Goal: Participate in discussion

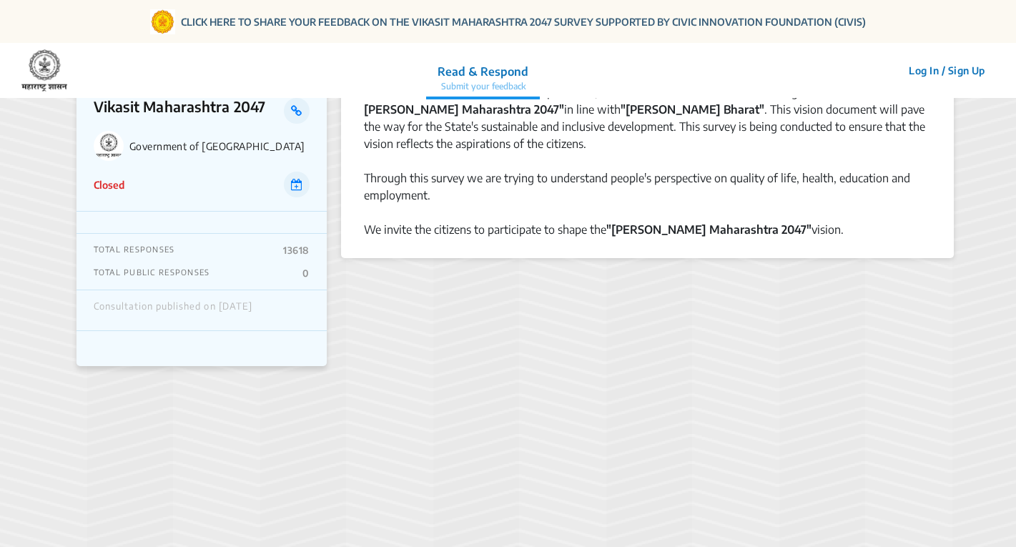
scroll to position [29, 0]
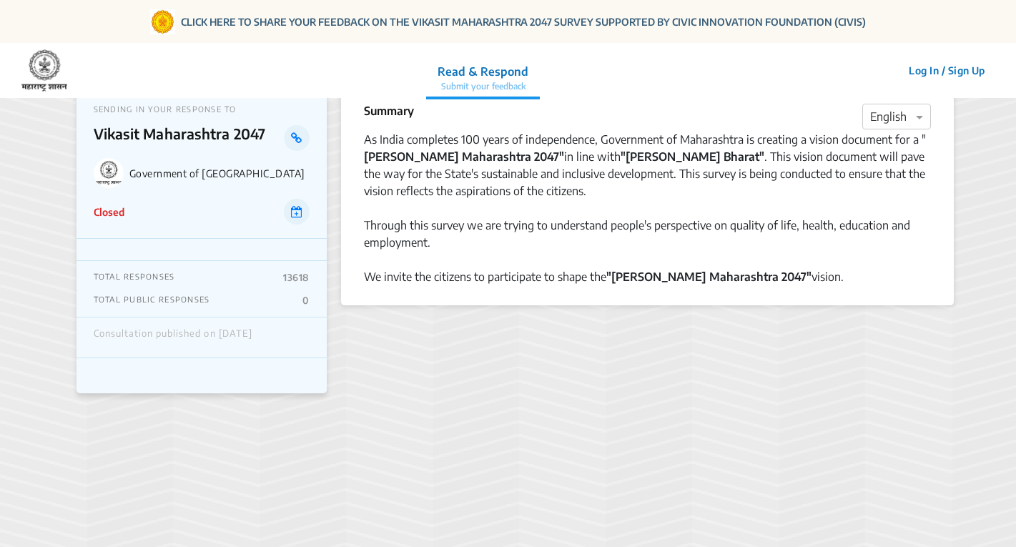
click at [638, 282] on div "We invite the citizens to participate to shape the "[PERSON_NAME] Maharashtra 2…" at bounding box center [648, 276] width 568 height 17
